Goal: Transaction & Acquisition: Purchase product/service

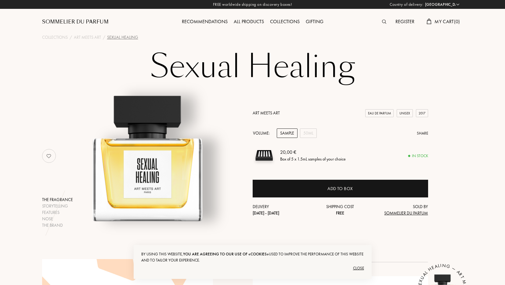
select select "PT"
click at [282, 131] on div "Sample" at bounding box center [287, 133] width 21 height 9
click at [271, 160] on img at bounding box center [264, 155] width 23 height 23
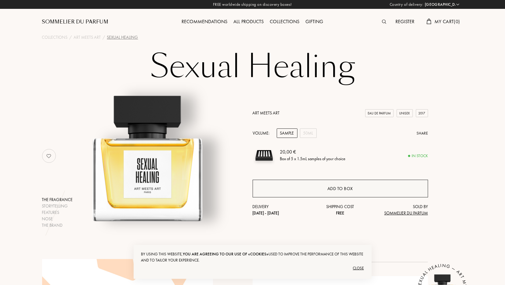
click at [337, 185] on div "Add to box" at bounding box center [341, 188] width 26 height 7
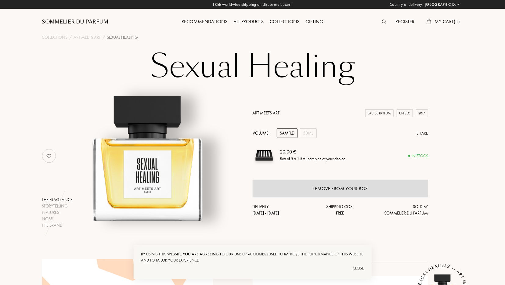
click at [447, 24] on span "My Cart ( 1 )" at bounding box center [447, 21] width 25 height 6
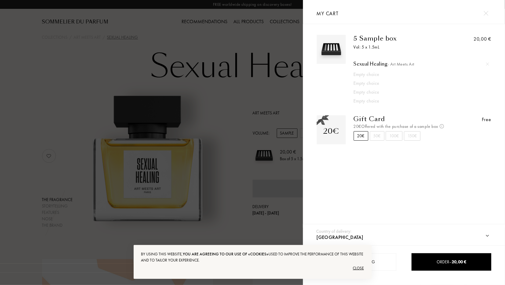
click at [362, 74] on div "Empty choice" at bounding box center [415, 74] width 122 height 7
click at [229, 95] on div at bounding box center [151, 142] width 303 height 285
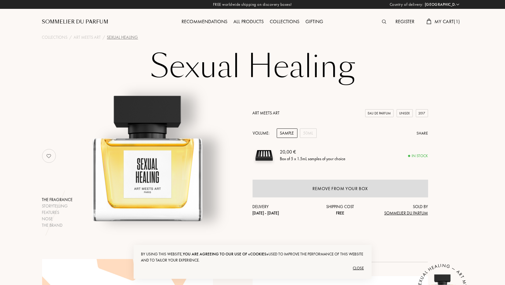
click at [246, 22] on div "All products" at bounding box center [249, 22] width 36 height 8
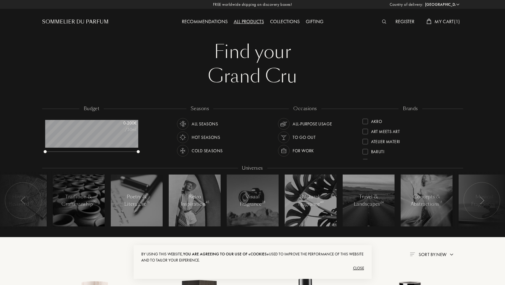
select select "PT"
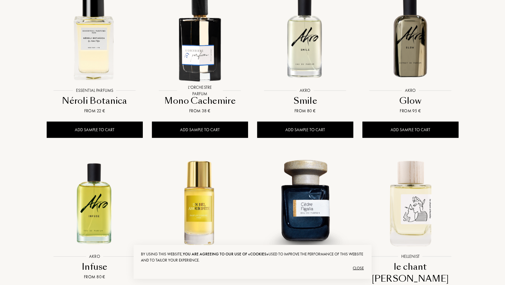
scroll to position [603, 0]
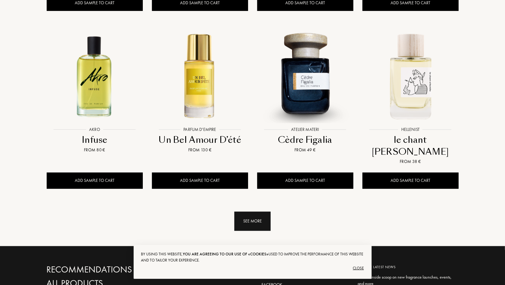
click at [247, 212] on div "See more" at bounding box center [252, 221] width 36 height 19
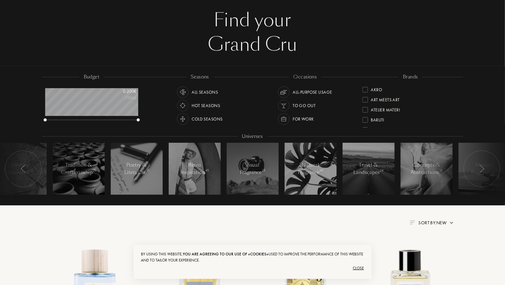
click at [365, 111] on div at bounding box center [365, 109] width 5 height 5
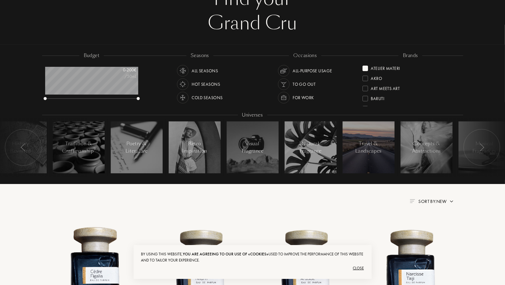
scroll to position [32, 0]
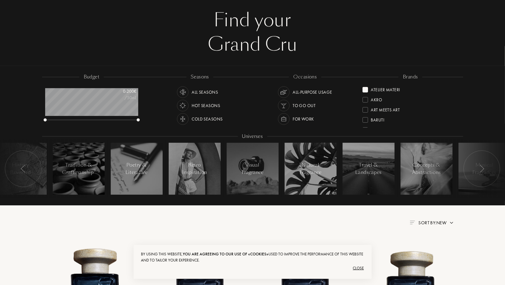
click at [367, 120] on div at bounding box center [365, 119] width 5 height 5
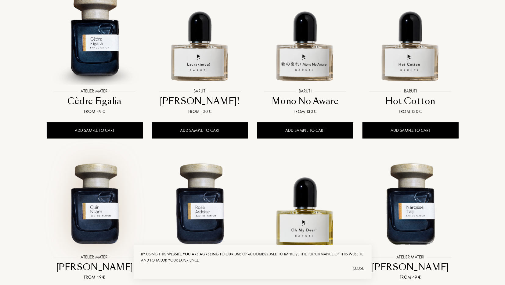
scroll to position [64, 0]
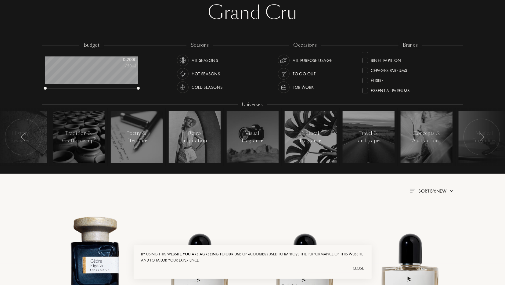
click at [207, 88] on div "Cold Seasons" at bounding box center [207, 88] width 31 height 12
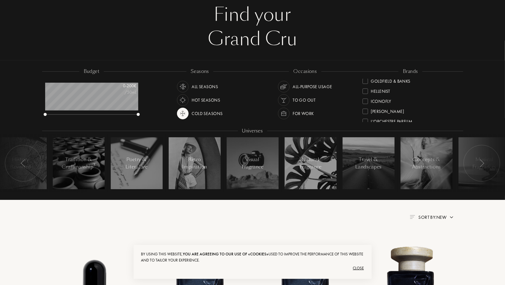
scroll to position [114, 0]
click at [306, 97] on div "To go Out" at bounding box center [304, 100] width 23 height 12
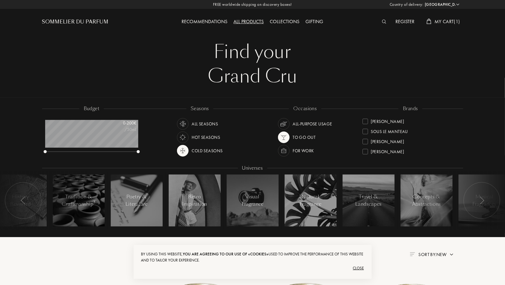
scroll to position [159, 0]
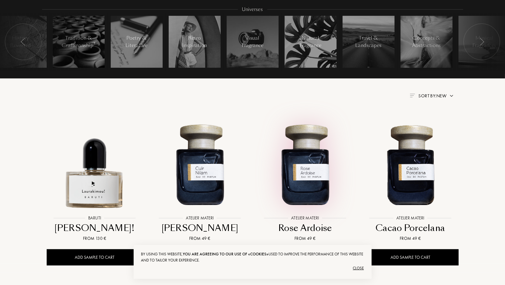
click at [323, 160] on img at bounding box center [305, 164] width 95 height 95
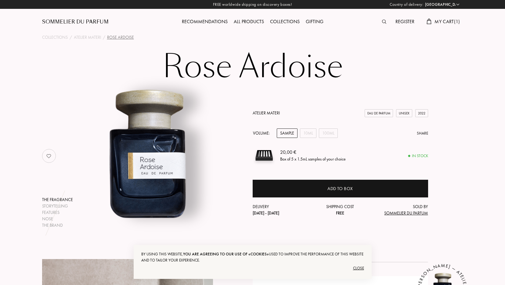
select select "PT"
click at [288, 129] on div "Sample" at bounding box center [287, 133] width 21 height 9
click at [301, 135] on div "10mL" at bounding box center [308, 133] width 16 height 9
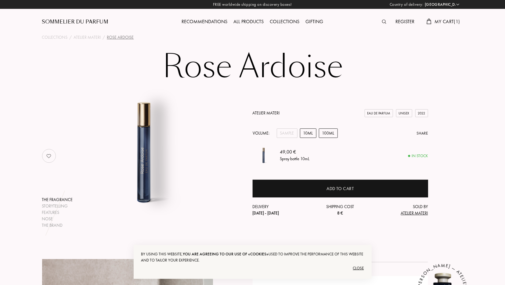
click at [329, 132] on div "100mL" at bounding box center [328, 133] width 19 height 9
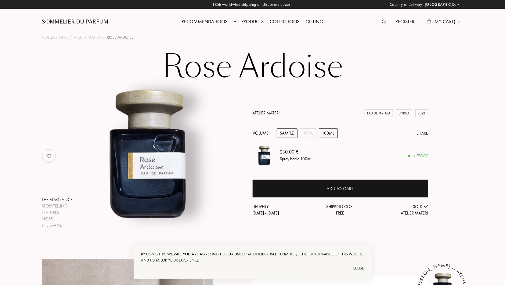
click at [285, 134] on div "Sample" at bounding box center [287, 133] width 21 height 9
click at [438, 19] on span "My Cart ( 1 )" at bounding box center [447, 21] width 25 height 6
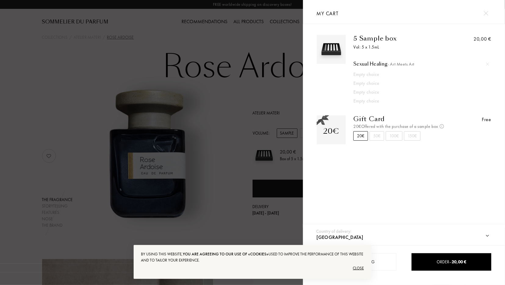
click at [375, 64] on div "Sexual Healing - Art Meets Art" at bounding box center [422, 64] width 136 height 6
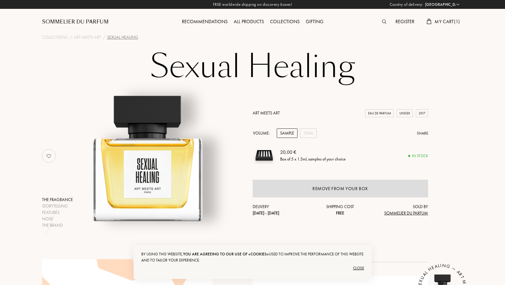
select select "PT"
click at [308, 135] on div "50mL" at bounding box center [308, 133] width 17 height 9
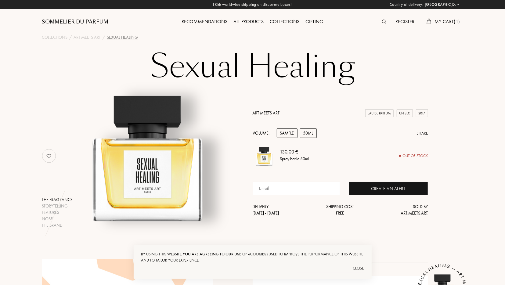
click at [282, 132] on div "Sample" at bounding box center [287, 133] width 21 height 9
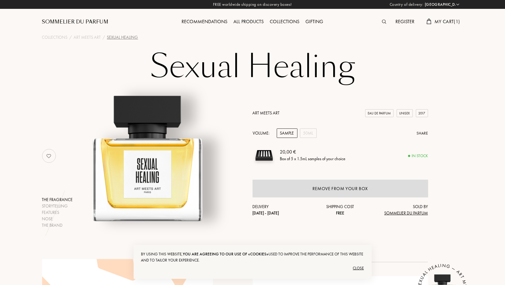
click at [280, 21] on div "Collections" at bounding box center [285, 22] width 36 height 8
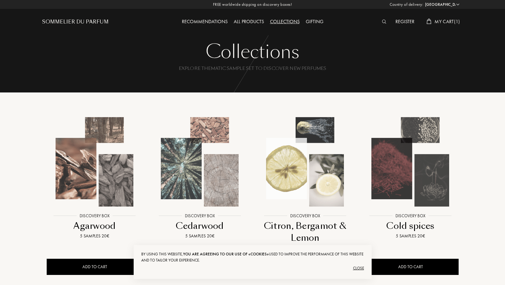
select select "PT"
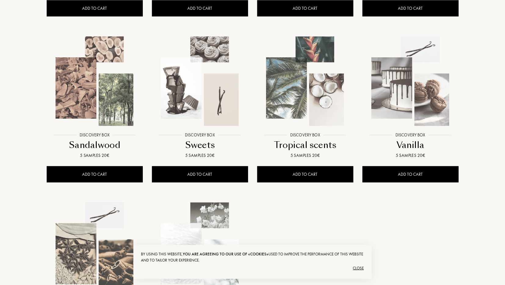
scroll to position [413, 0]
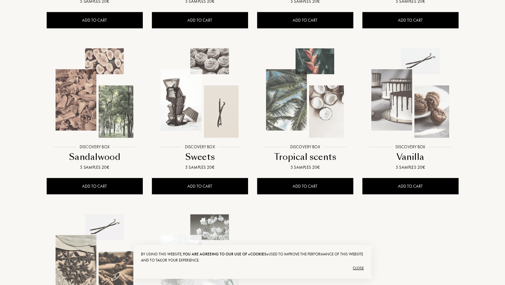
click at [178, 89] on img at bounding box center [200, 93] width 95 height 95
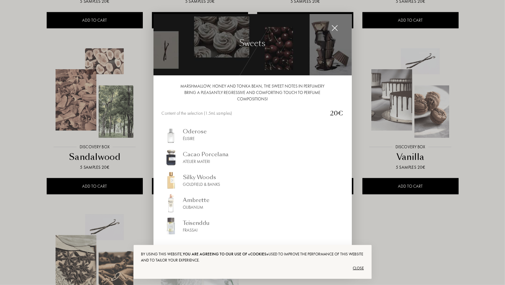
scroll to position [3, 0]
click at [404, 112] on div at bounding box center [252, 142] width 505 height 285
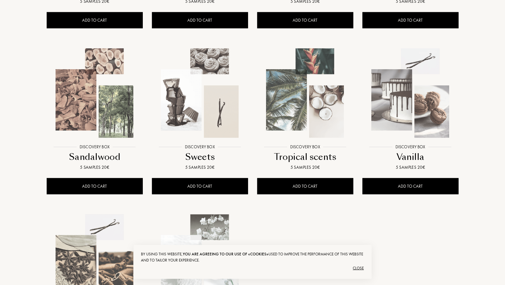
click at [396, 115] on img at bounding box center [410, 93] width 95 height 95
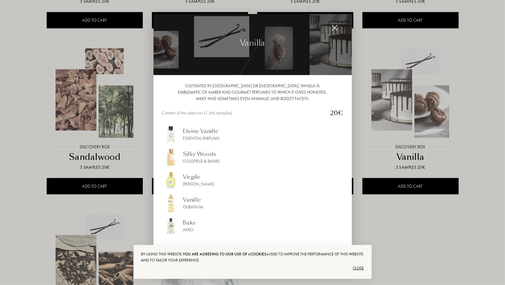
click at [402, 241] on div at bounding box center [252, 142] width 505 height 285
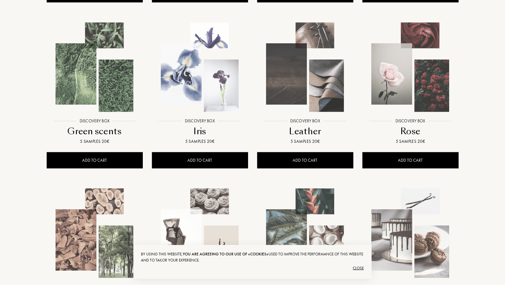
scroll to position [254, 0]
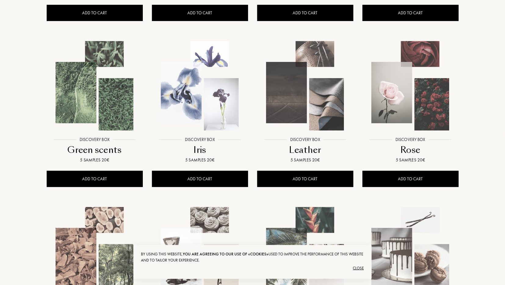
click at [408, 86] on img at bounding box center [410, 85] width 95 height 95
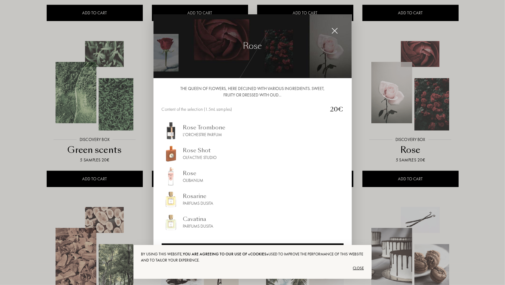
click at [47, 203] on div at bounding box center [252, 142] width 505 height 285
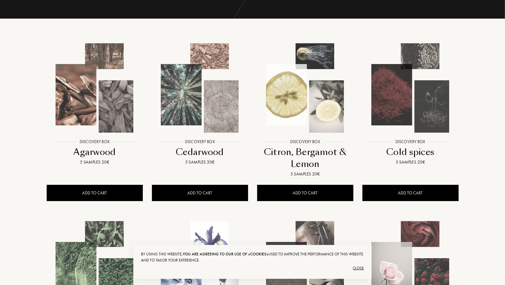
scroll to position [64, 0]
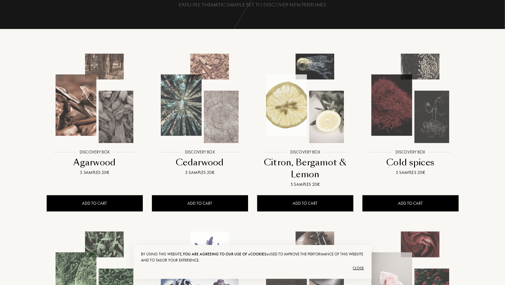
click at [298, 118] on img at bounding box center [305, 98] width 95 height 95
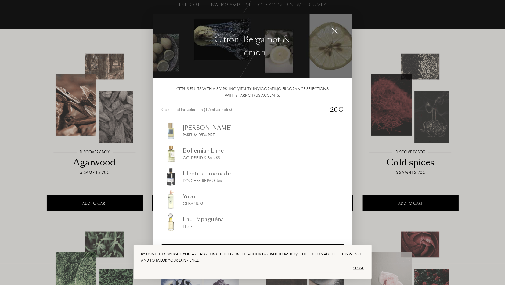
click at [192, 203] on div "Olibanum" at bounding box center [193, 204] width 20 height 6
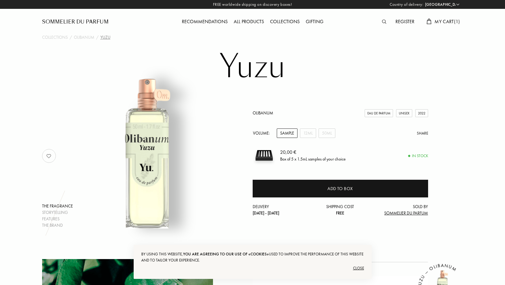
select select "PT"
click at [287, 132] on div "Sample" at bounding box center [287, 133] width 21 height 9
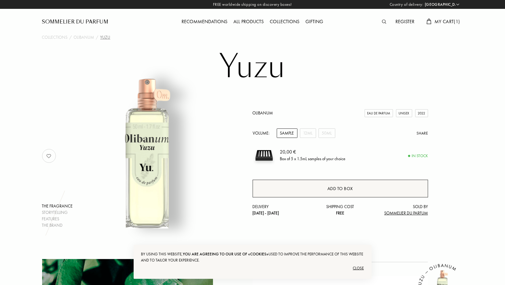
click at [318, 193] on div "Add to box" at bounding box center [341, 189] width 176 height 18
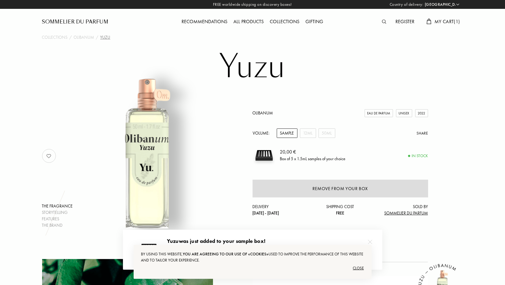
click at [444, 21] on span "My Cart ( 1 )" at bounding box center [447, 21] width 25 height 6
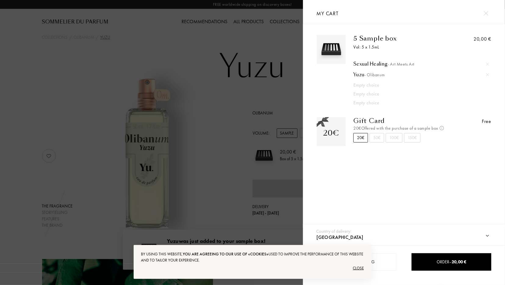
click at [254, 71] on div at bounding box center [151, 142] width 303 height 285
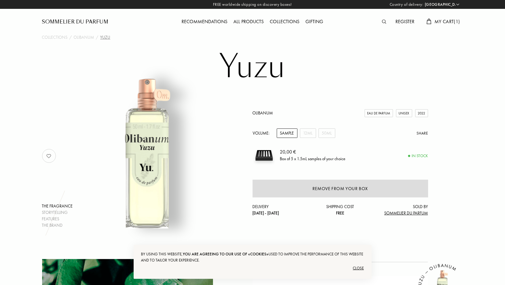
click at [250, 23] on div "All products" at bounding box center [249, 22] width 36 height 8
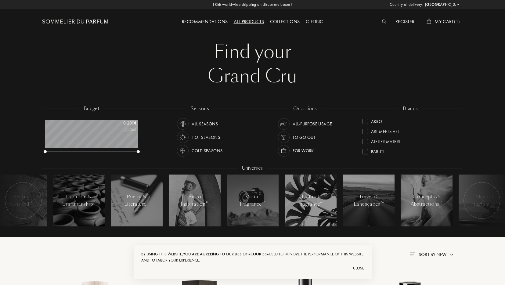
select select "PT"
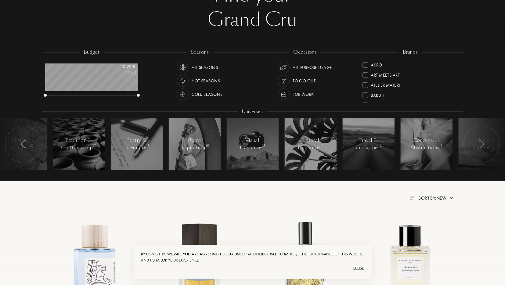
scroll to position [64, 0]
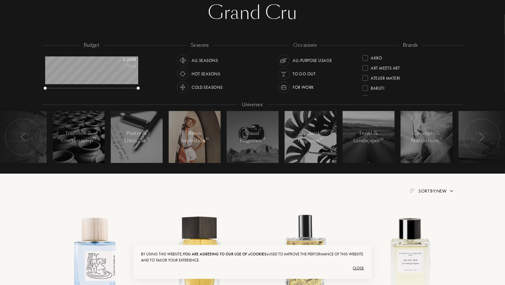
click at [206, 138] on span "45" at bounding box center [207, 139] width 3 height 4
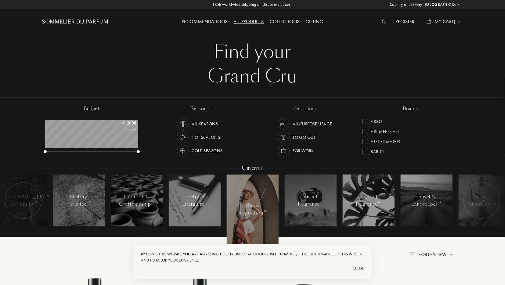
click at [425, 191] on div at bounding box center [464, 201] width 92 height 58
click at [423, 199] on div at bounding box center [464, 201] width 92 height 58
click at [273, 207] on div at bounding box center [253, 210] width 52 height 70
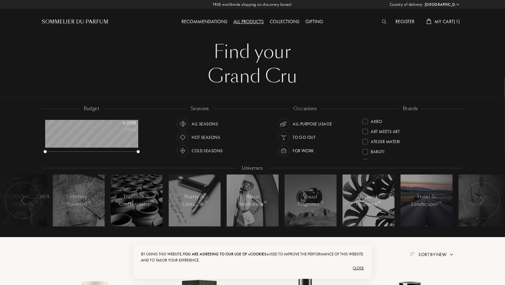
click at [412, 205] on div "Travel & Landscapes 24" at bounding box center [427, 200] width 30 height 15
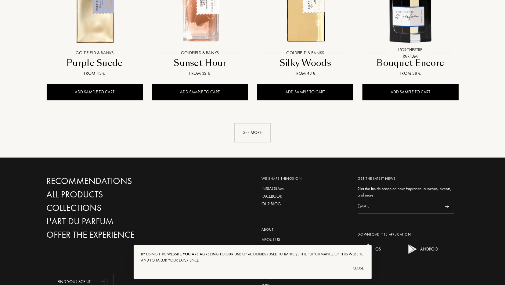
scroll to position [667, 0]
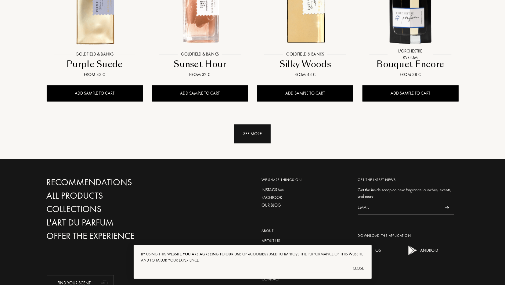
click at [242, 125] on div "See more" at bounding box center [252, 134] width 36 height 19
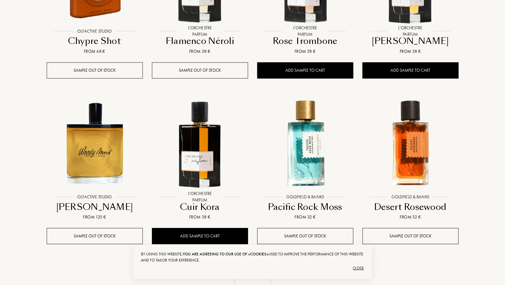
scroll to position [1080, 0]
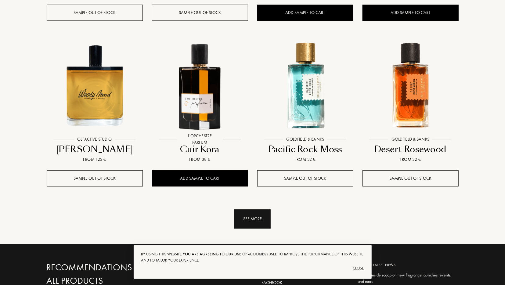
click at [250, 209] on div "See more" at bounding box center [252, 218] width 36 height 19
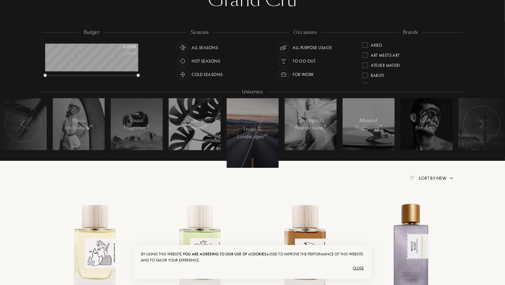
scroll to position [64, 0]
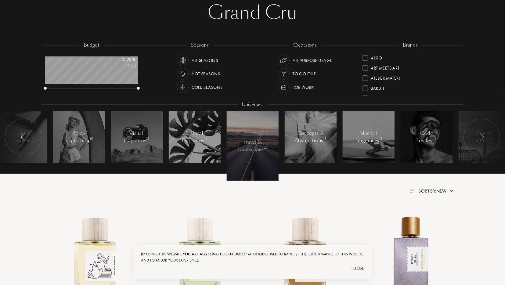
click at [479, 138] on div at bounding box center [482, 137] width 37 height 37
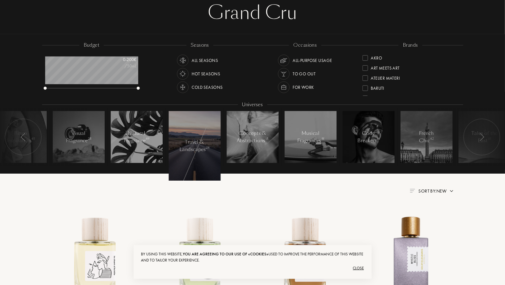
click at [479, 138] on div at bounding box center [482, 137] width 37 height 37
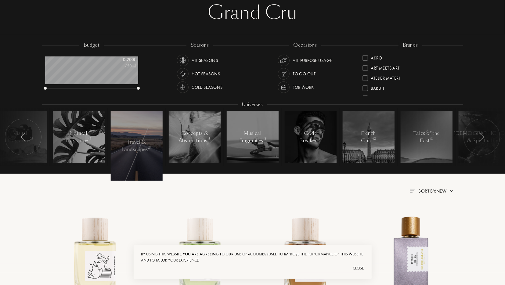
click at [479, 138] on div at bounding box center [482, 137] width 37 height 37
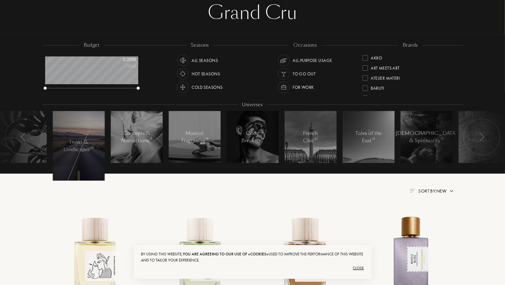
click at [479, 138] on div at bounding box center [482, 137] width 37 height 37
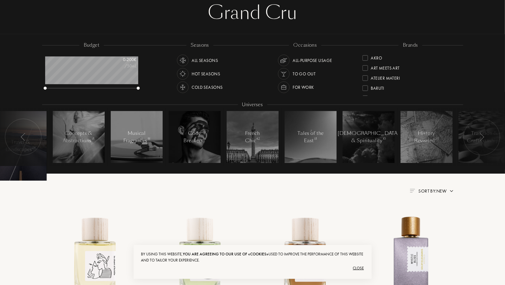
click at [479, 138] on div at bounding box center [482, 137] width 37 height 37
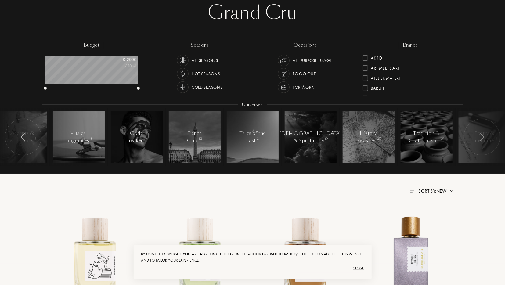
click at [479, 138] on div at bounding box center [482, 137] width 37 height 37
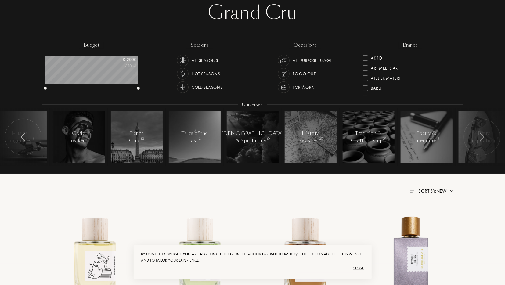
click at [479, 138] on div at bounding box center [482, 137] width 37 height 37
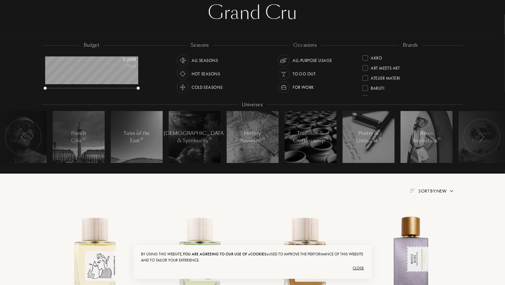
click at [479, 138] on div at bounding box center [482, 137] width 37 height 37
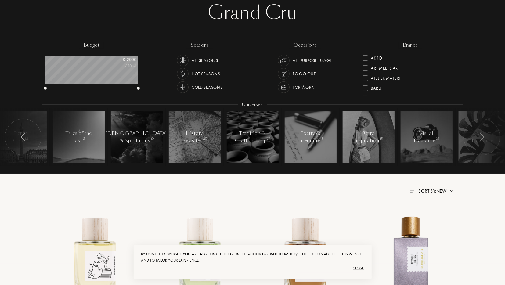
click at [479, 138] on div at bounding box center [482, 137] width 37 height 37
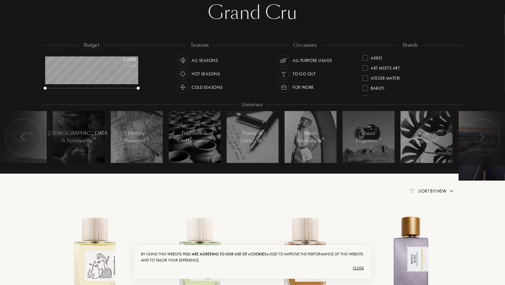
scroll to position [0, 0]
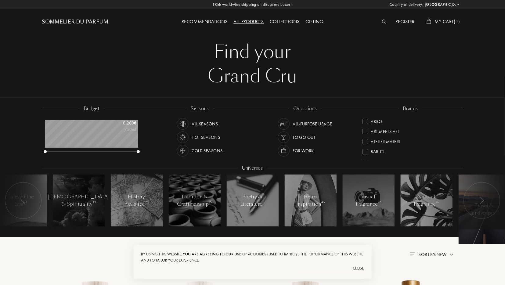
click at [246, 20] on div "All products" at bounding box center [249, 22] width 36 height 8
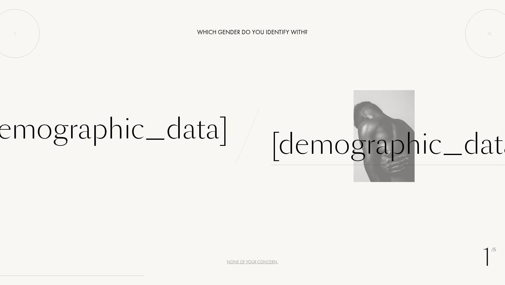
click at [300, 151] on div "[DEMOGRAPHIC_DATA]" at bounding box center [398, 144] width 255 height 41
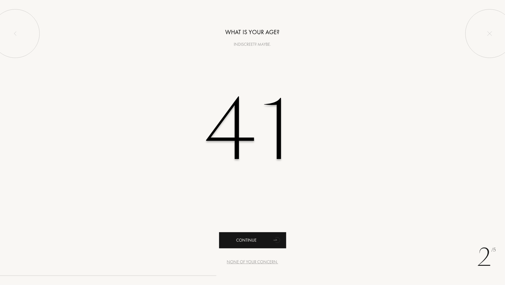
type input "41"
click at [249, 238] on div "Continue" at bounding box center [252, 240] width 67 height 16
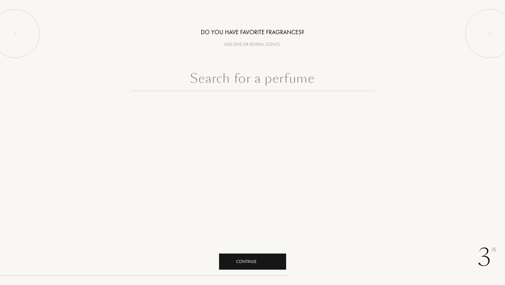
click at [255, 264] on div "Continue" at bounding box center [252, 262] width 67 height 16
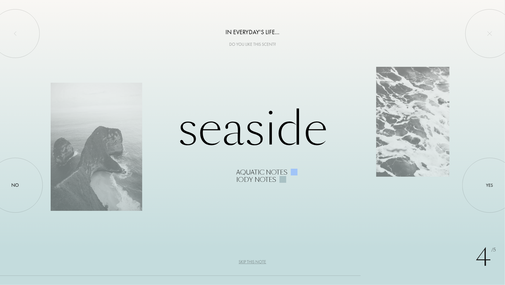
click at [255, 264] on div "Skip this note" at bounding box center [252, 262] width 27 height 6
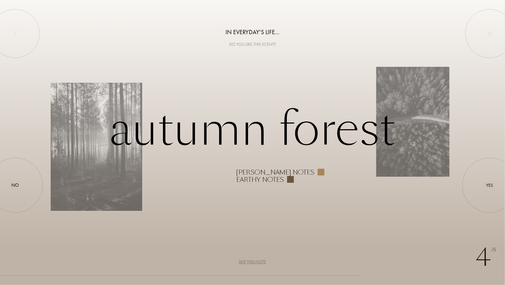
click at [255, 264] on div "Skip this note" at bounding box center [252, 262] width 27 height 6
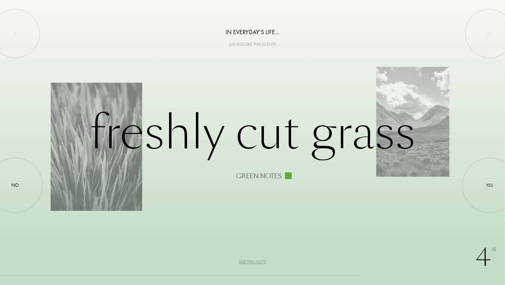
click at [255, 264] on div "Skip this note" at bounding box center [252, 262] width 27 height 6
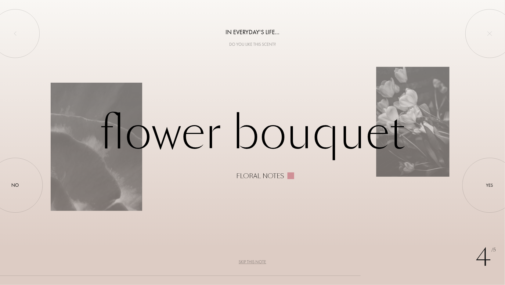
click at [255, 264] on div "Skip this note" at bounding box center [252, 262] width 27 height 6
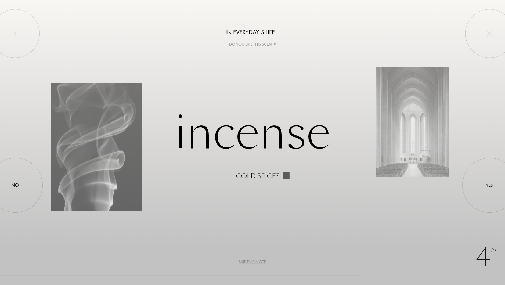
click at [255, 264] on div "Skip this note" at bounding box center [252, 262] width 27 height 6
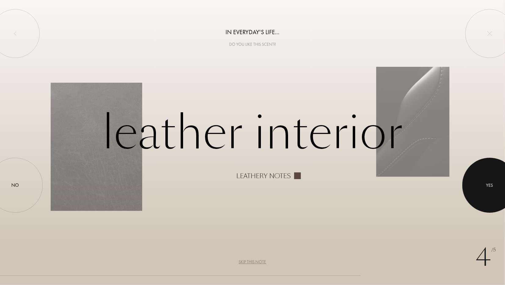
click at [492, 184] on div "Yes" at bounding box center [490, 185] width 7 height 7
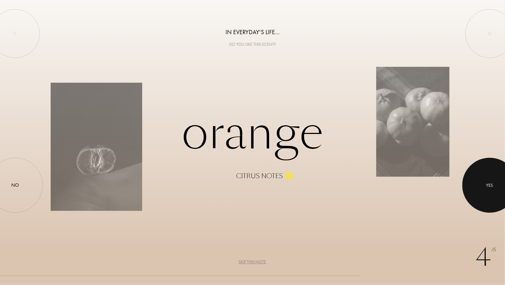
click at [488, 191] on div at bounding box center [490, 185] width 55 height 55
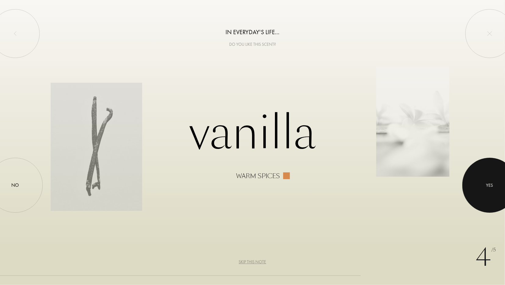
click at [502, 184] on div at bounding box center [490, 185] width 55 height 55
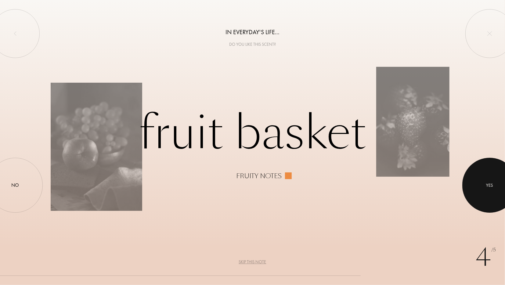
click at [499, 184] on div at bounding box center [490, 185] width 55 height 55
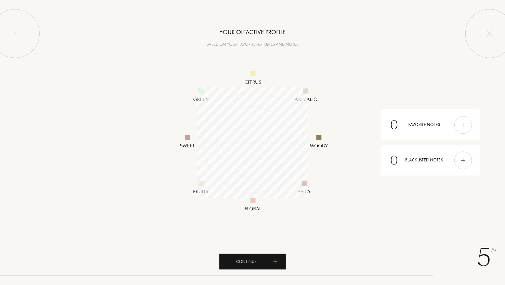
scroll to position [111, 111]
click at [260, 256] on div "Continue" at bounding box center [252, 262] width 67 height 16
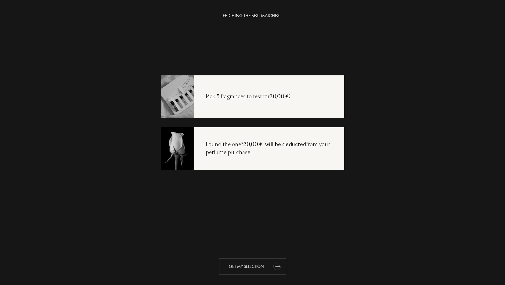
click at [253, 265] on div "Get my selection" at bounding box center [252, 267] width 67 height 16
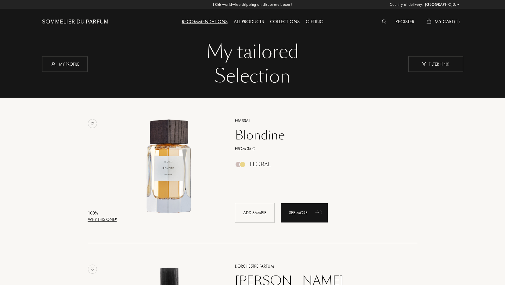
select select "PT"
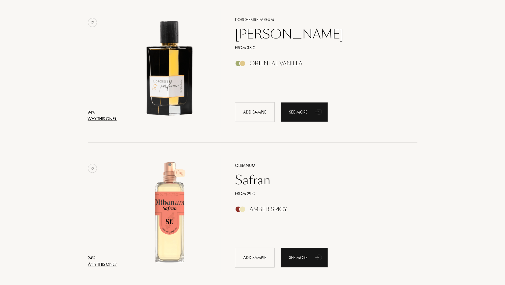
scroll to position [254, 0]
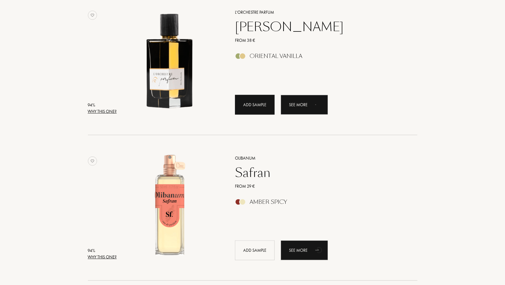
click at [265, 108] on div "Add sample" at bounding box center [255, 105] width 40 height 20
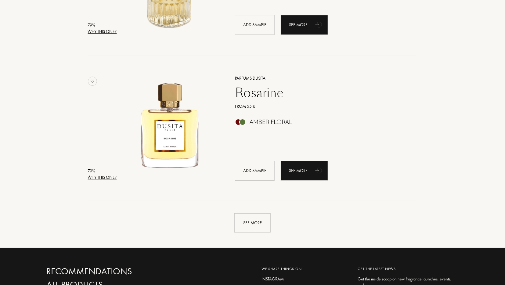
scroll to position [1429, 0]
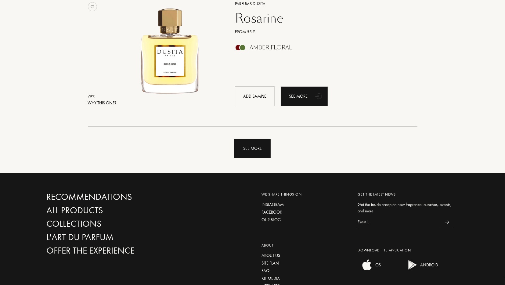
click at [253, 148] on div "See more" at bounding box center [252, 148] width 36 height 19
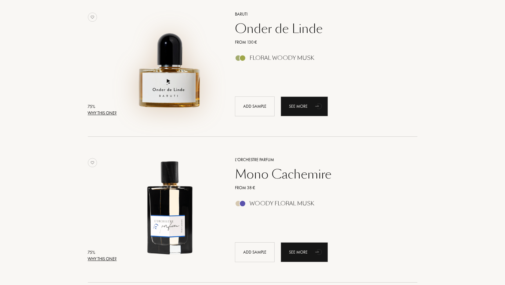
scroll to position [2858, 0]
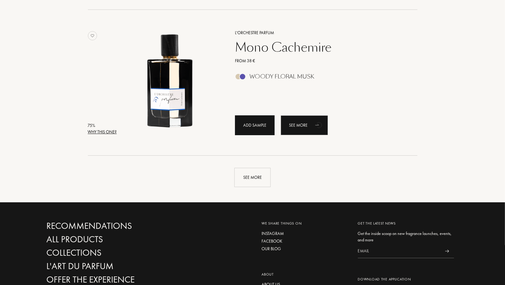
click at [240, 132] on div "Add sample" at bounding box center [255, 125] width 40 height 20
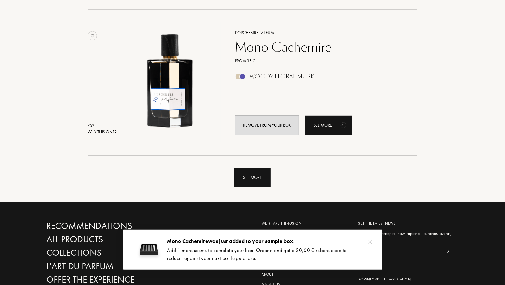
click at [246, 173] on div "See more" at bounding box center [252, 177] width 36 height 19
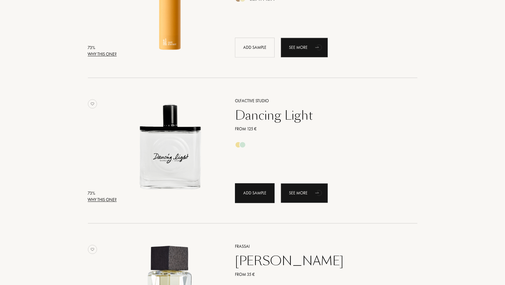
scroll to position [3938, 0]
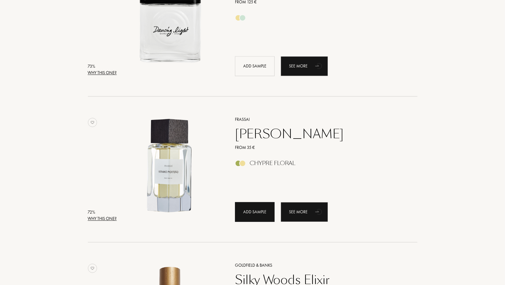
click at [245, 216] on div "Add sample" at bounding box center [255, 212] width 40 height 20
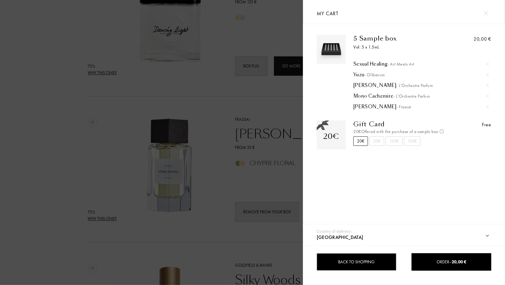
click at [364, 260] on div "Back to shopping" at bounding box center [357, 261] width 80 height 17
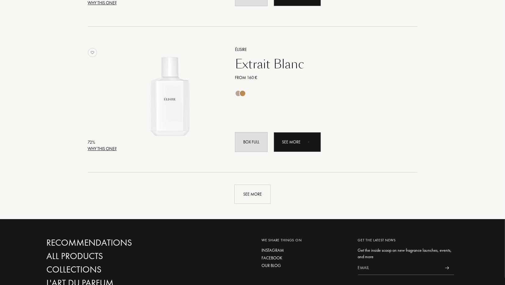
scroll to position [4382, 0]
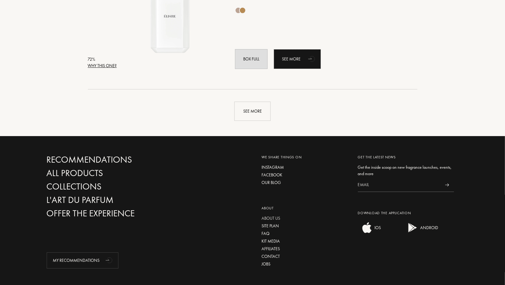
click at [272, 217] on div "About us" at bounding box center [305, 218] width 87 height 6
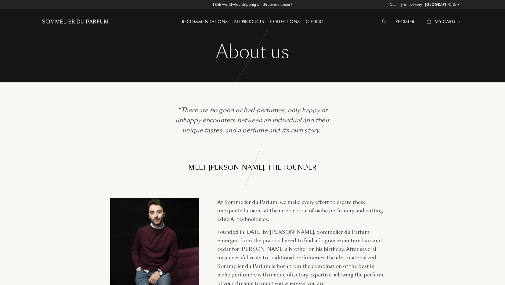
select select "PT"
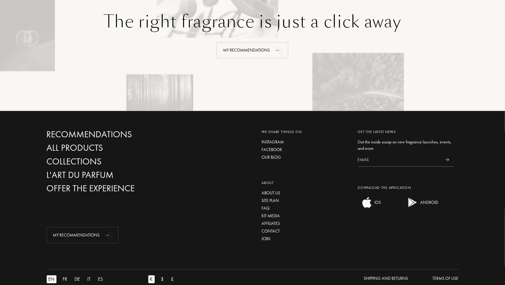
scroll to position [891, 0]
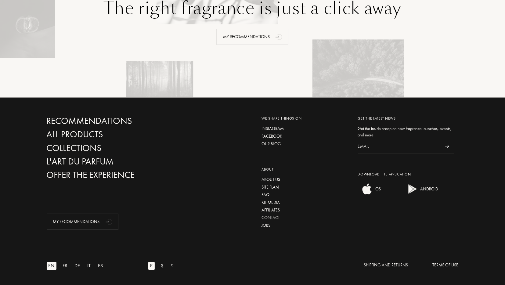
click at [272, 219] on div "Contact" at bounding box center [305, 218] width 87 height 6
click at [268, 218] on div "Contact" at bounding box center [305, 218] width 87 height 6
click at [274, 187] on div "Site plan" at bounding box center [305, 187] width 87 height 6
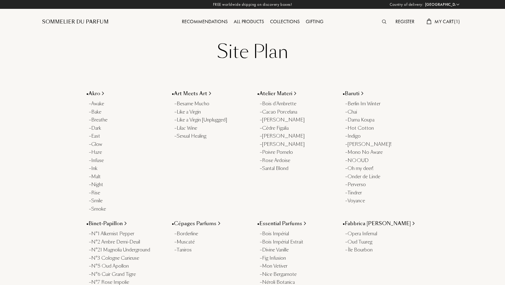
select select "PT"
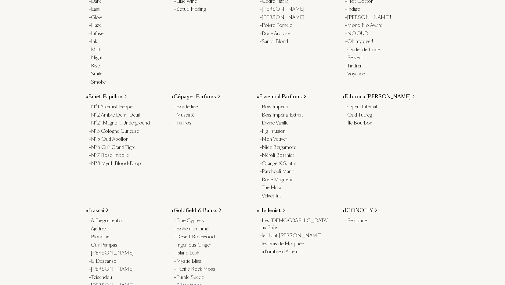
scroll to position [222, 0]
